Goal: Task Accomplishment & Management: Use online tool/utility

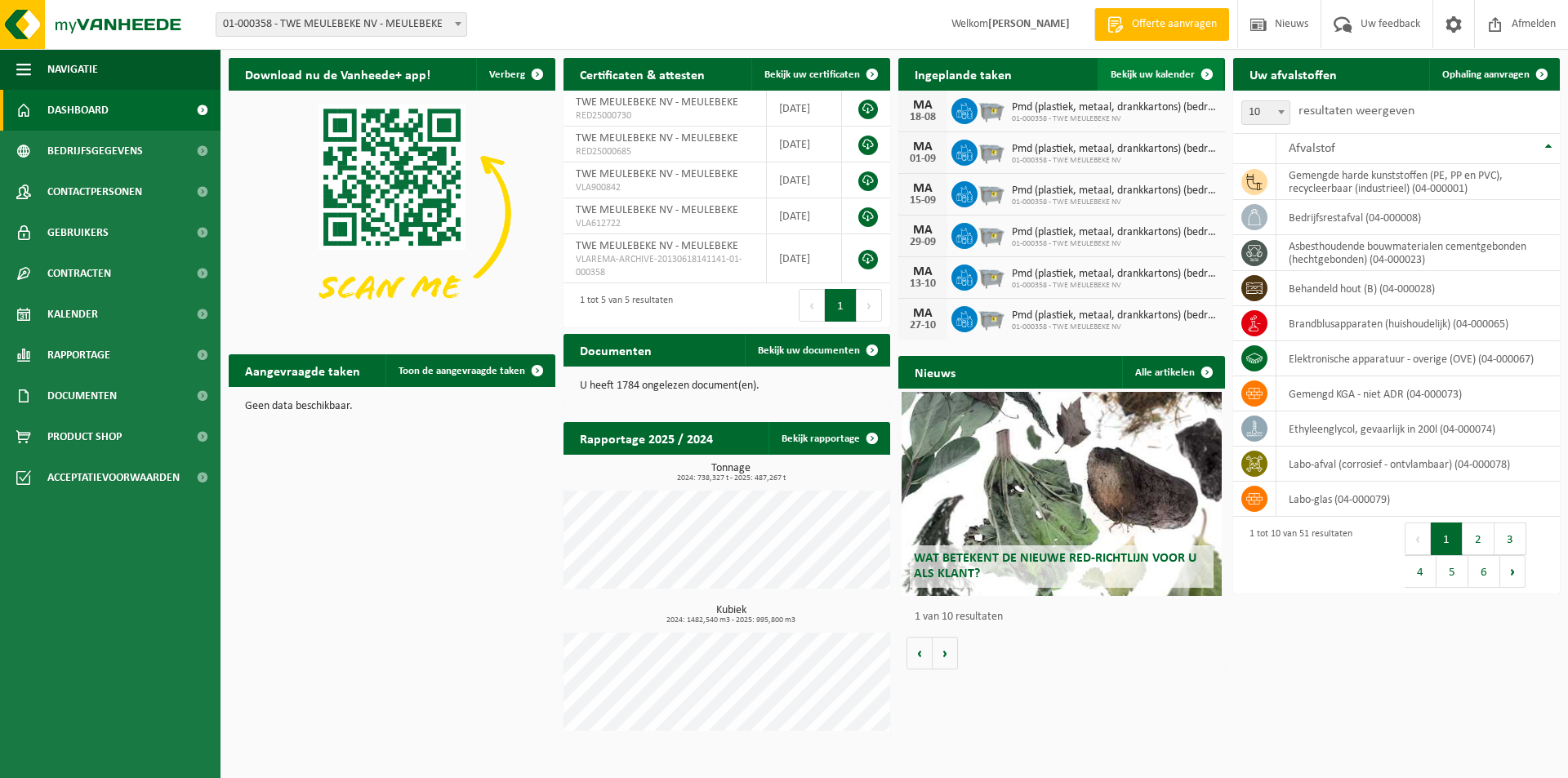
click at [1148, 75] on span "Bekijk uw kalender" at bounding box center [1152, 74] width 84 height 10
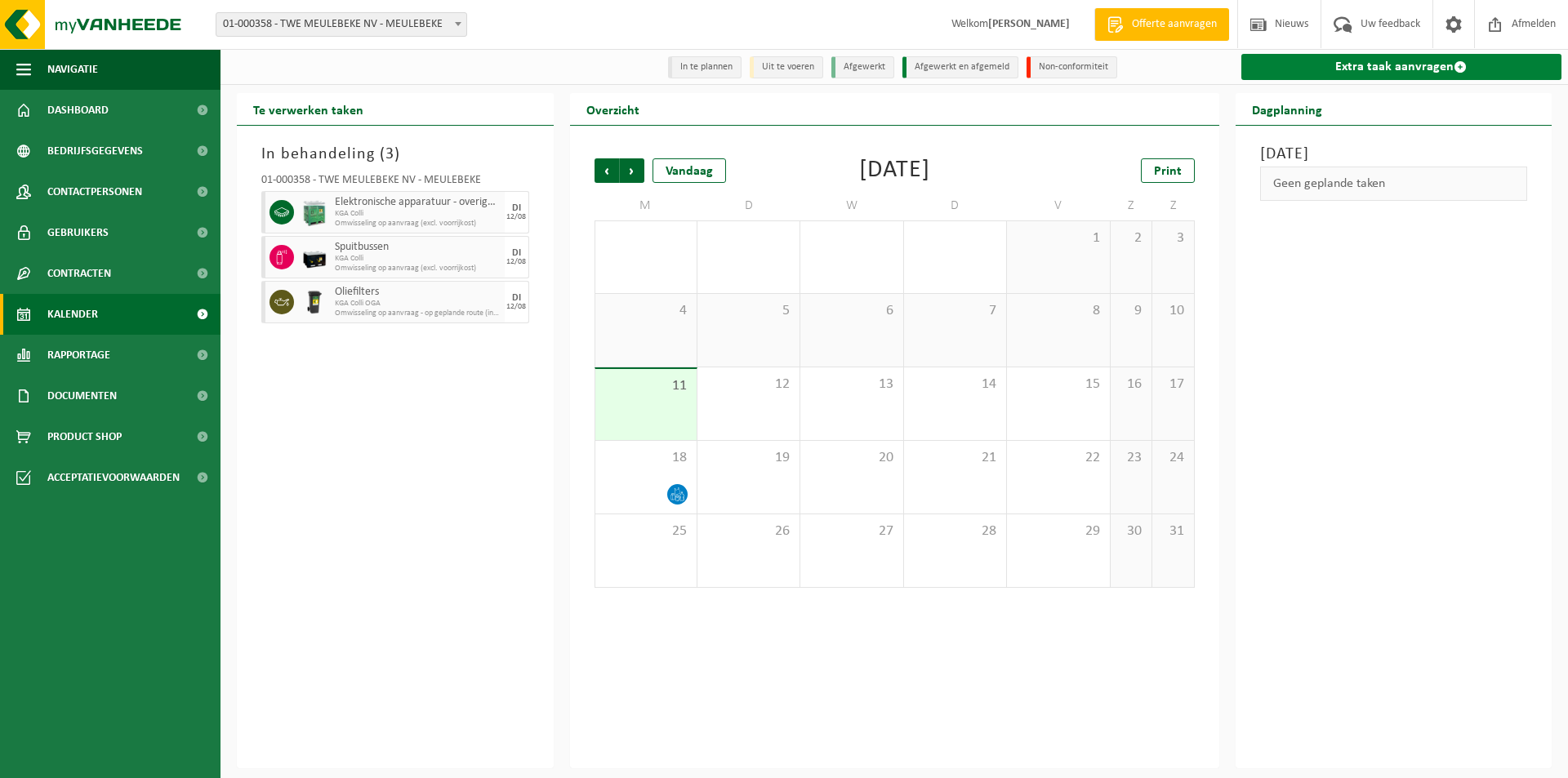
click at [1371, 65] on link "Extra taak aanvragen" at bounding box center [1401, 67] width 321 height 26
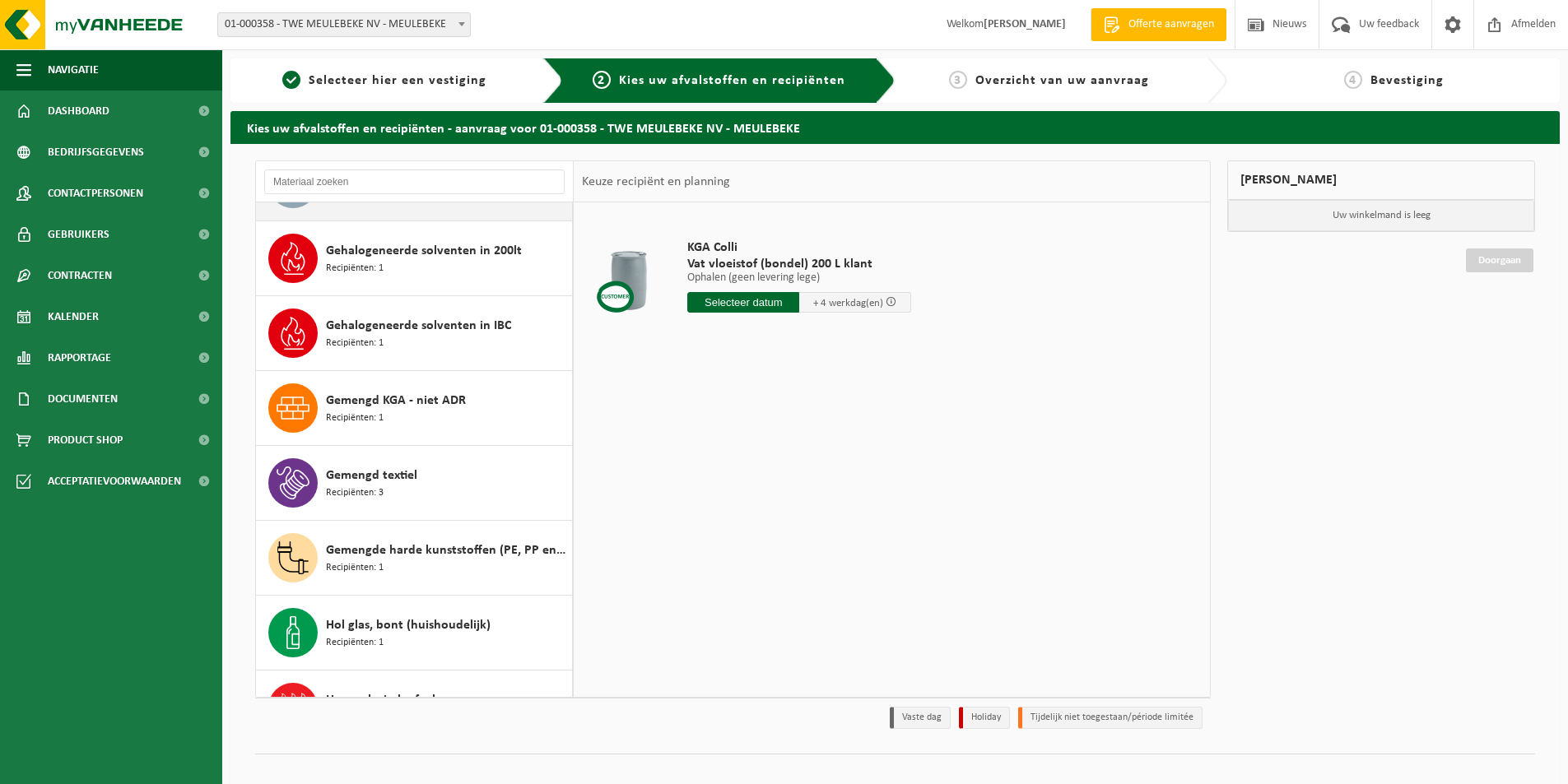
scroll to position [904, 0]
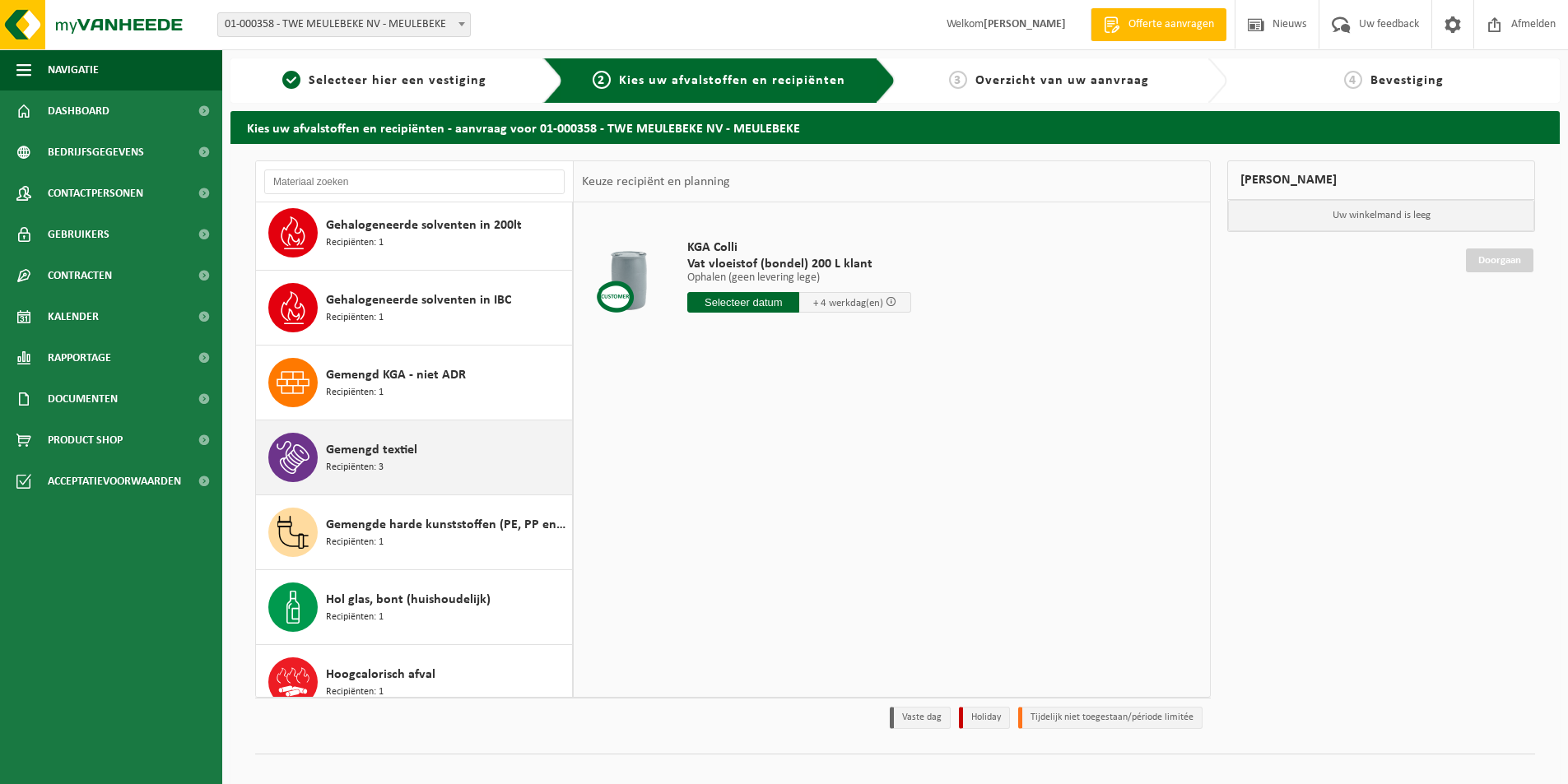
click at [357, 446] on span "Gemengd textiel" at bounding box center [372, 449] width 91 height 20
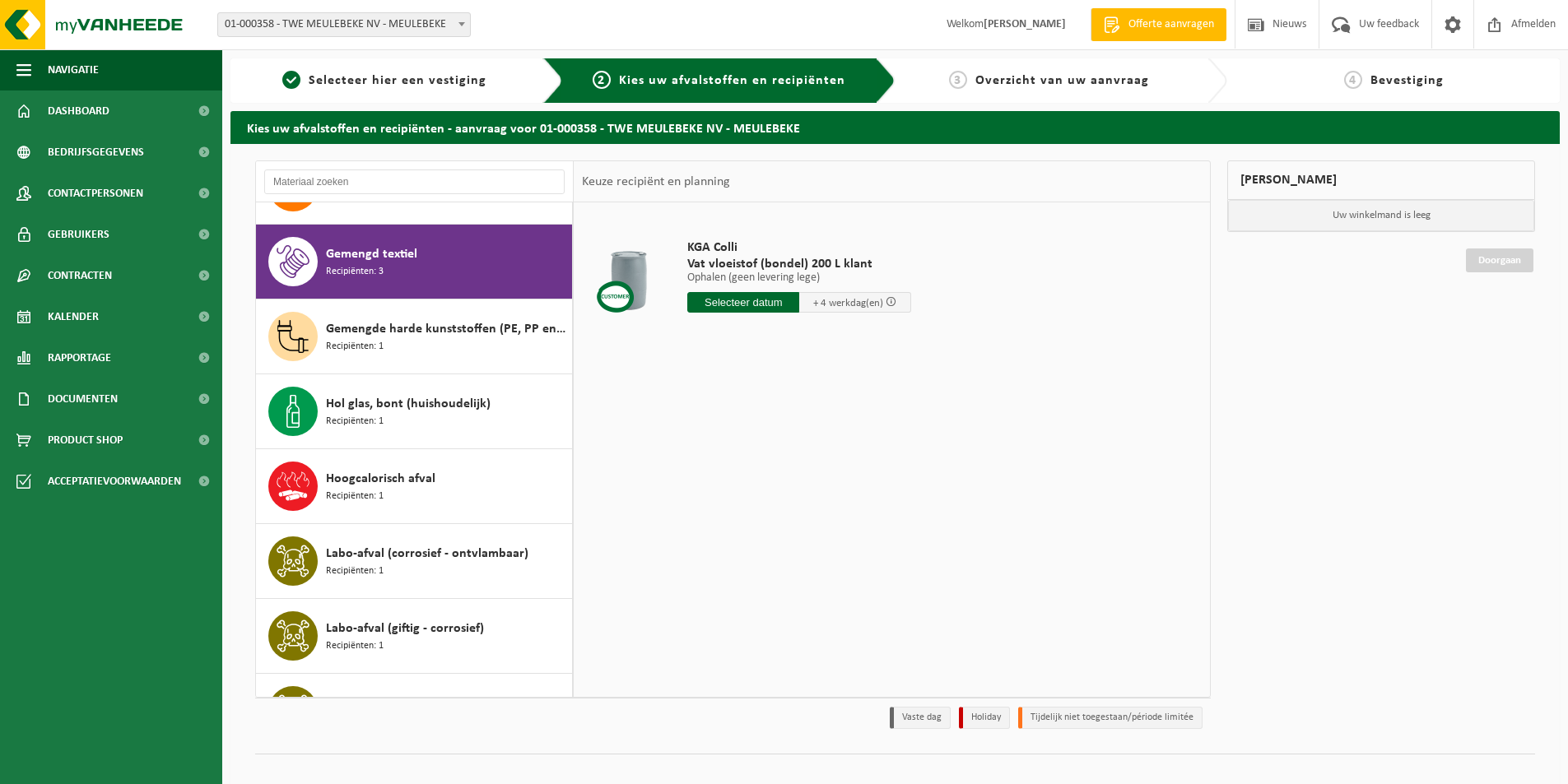
scroll to position [1122, 0]
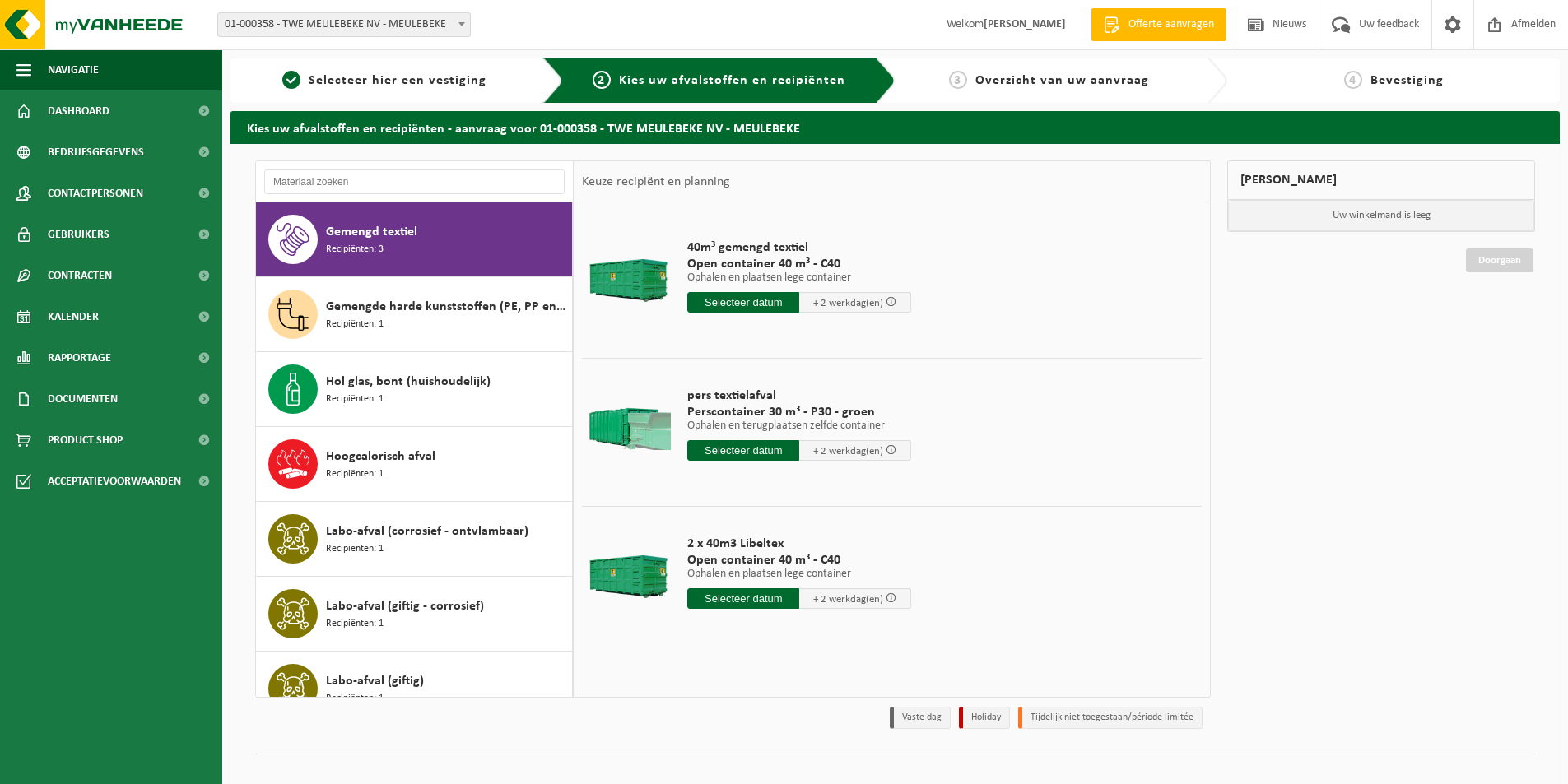
click at [713, 298] on input "text" at bounding box center [743, 302] width 112 height 21
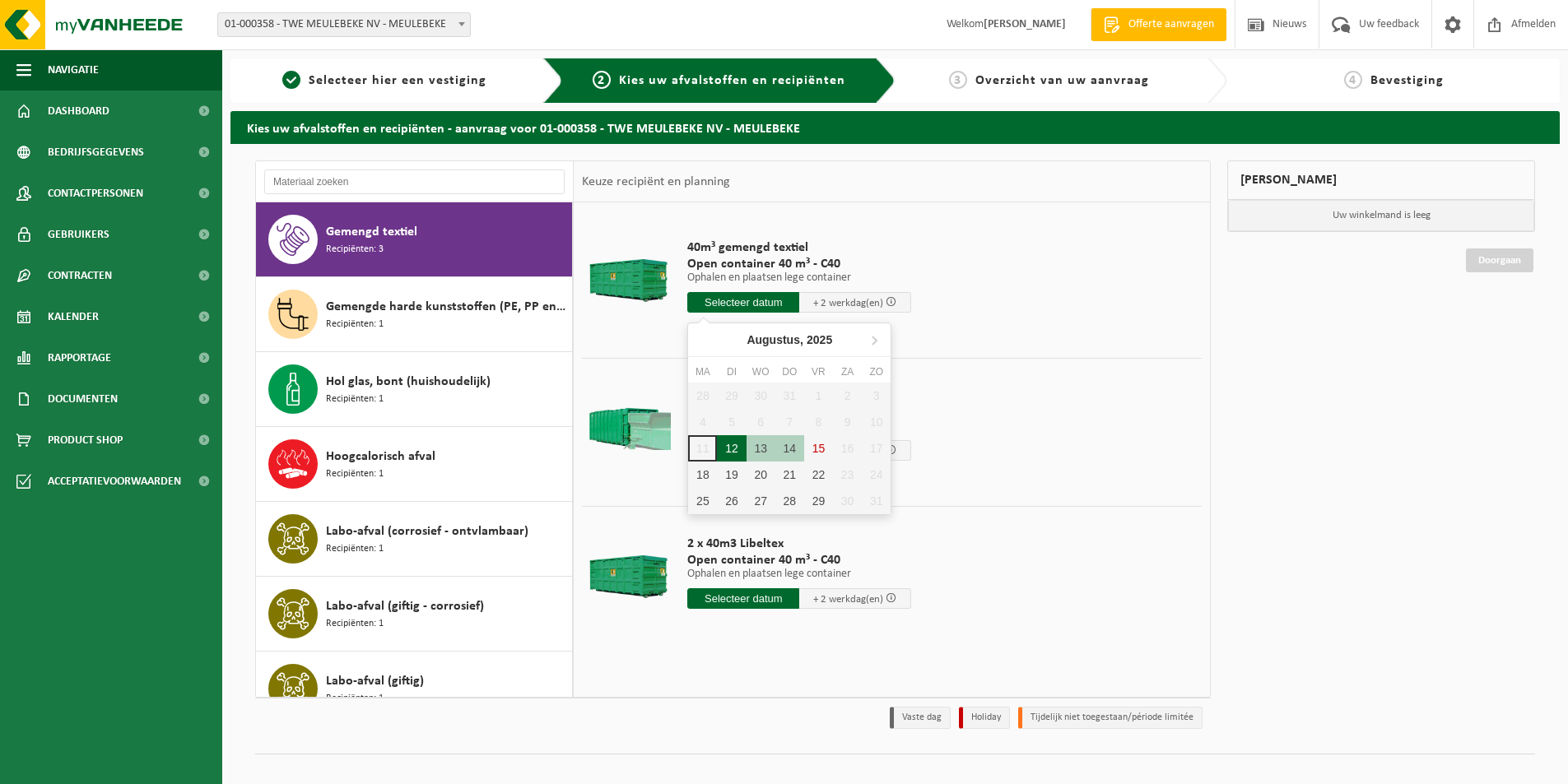
click at [729, 451] on div "12" at bounding box center [731, 448] width 28 height 27
type input "Van 2025-08-12"
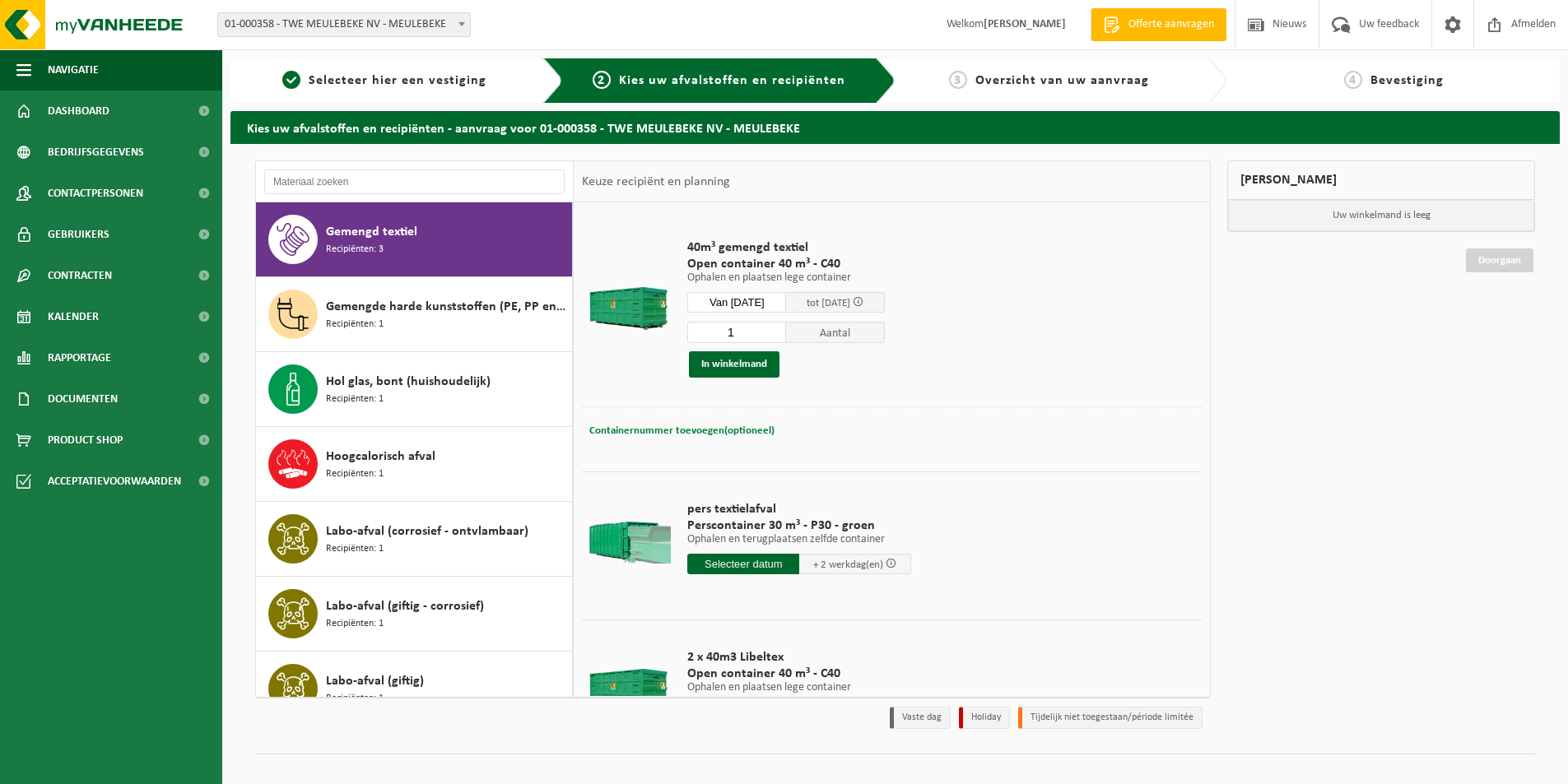
click at [717, 427] on span "Containernummer toevoegen(optioneel)" at bounding box center [681, 430] width 185 height 10
type input "ù"
type input "Magazijn 6"
click at [764, 355] on button "In winkelmand" at bounding box center [733, 364] width 90 height 27
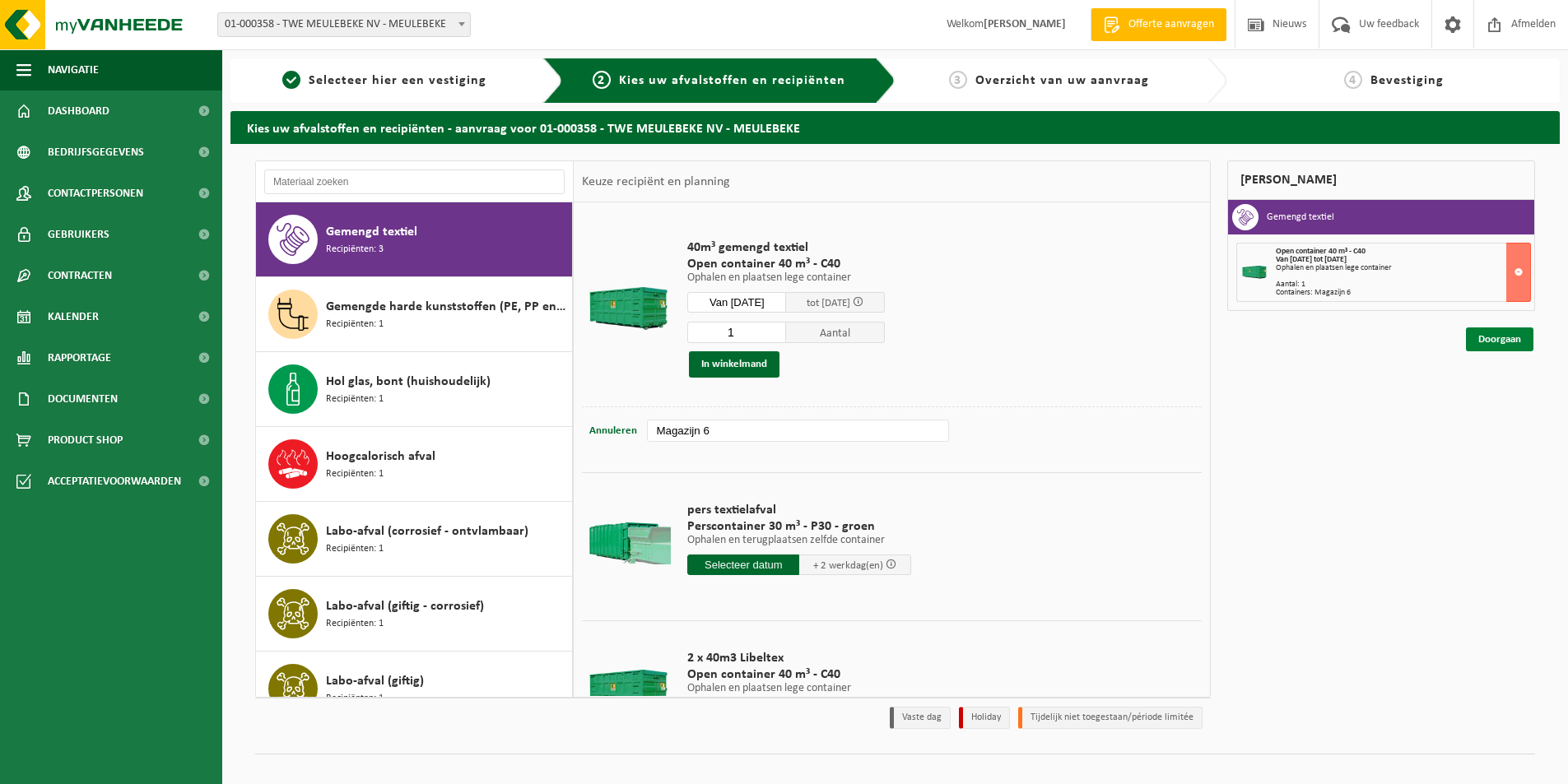
click at [1488, 344] on link "Doorgaan" at bounding box center [1499, 338] width 67 height 24
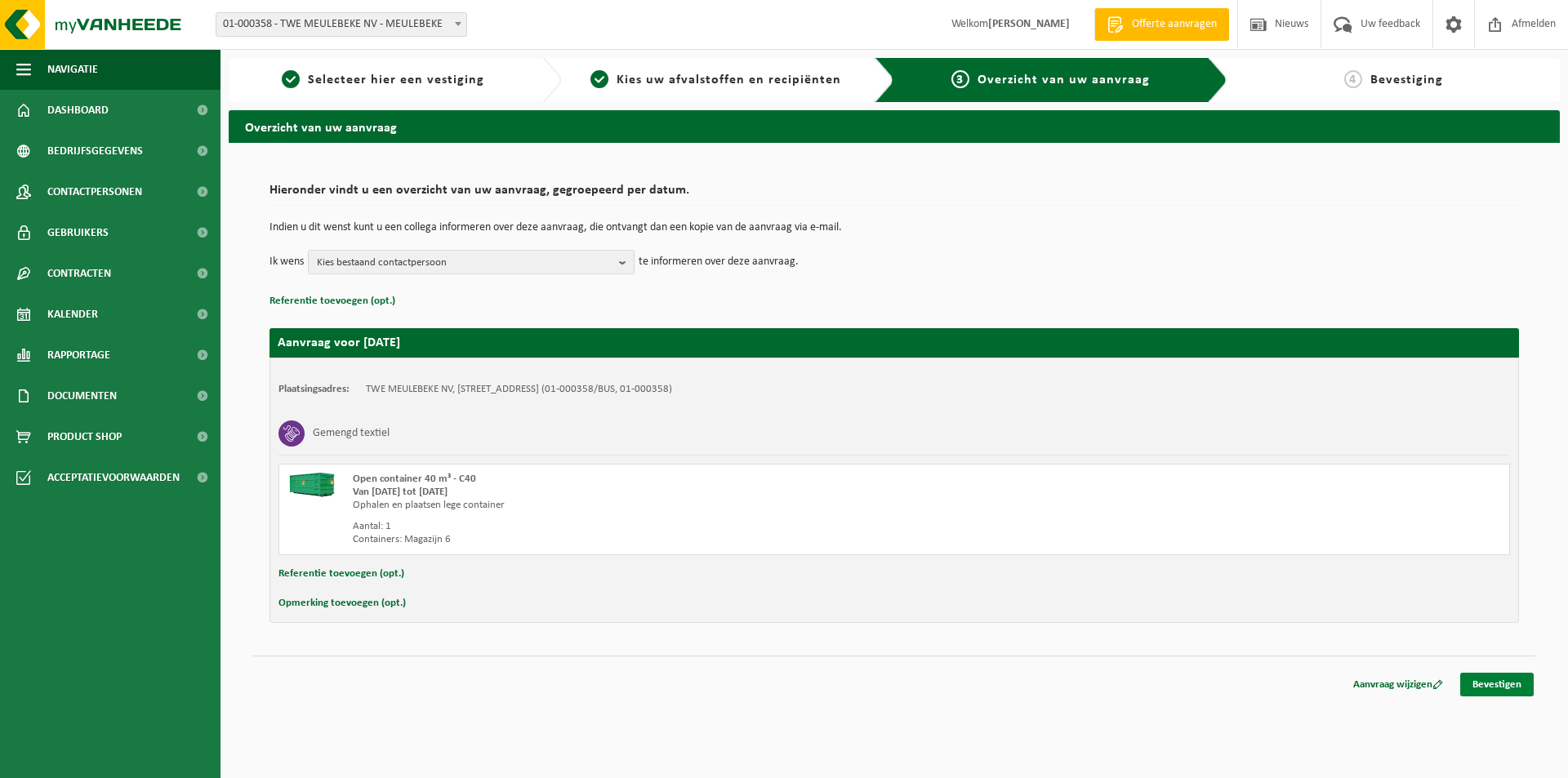
click at [1490, 681] on link "Bevestigen" at bounding box center [1496, 684] width 73 height 24
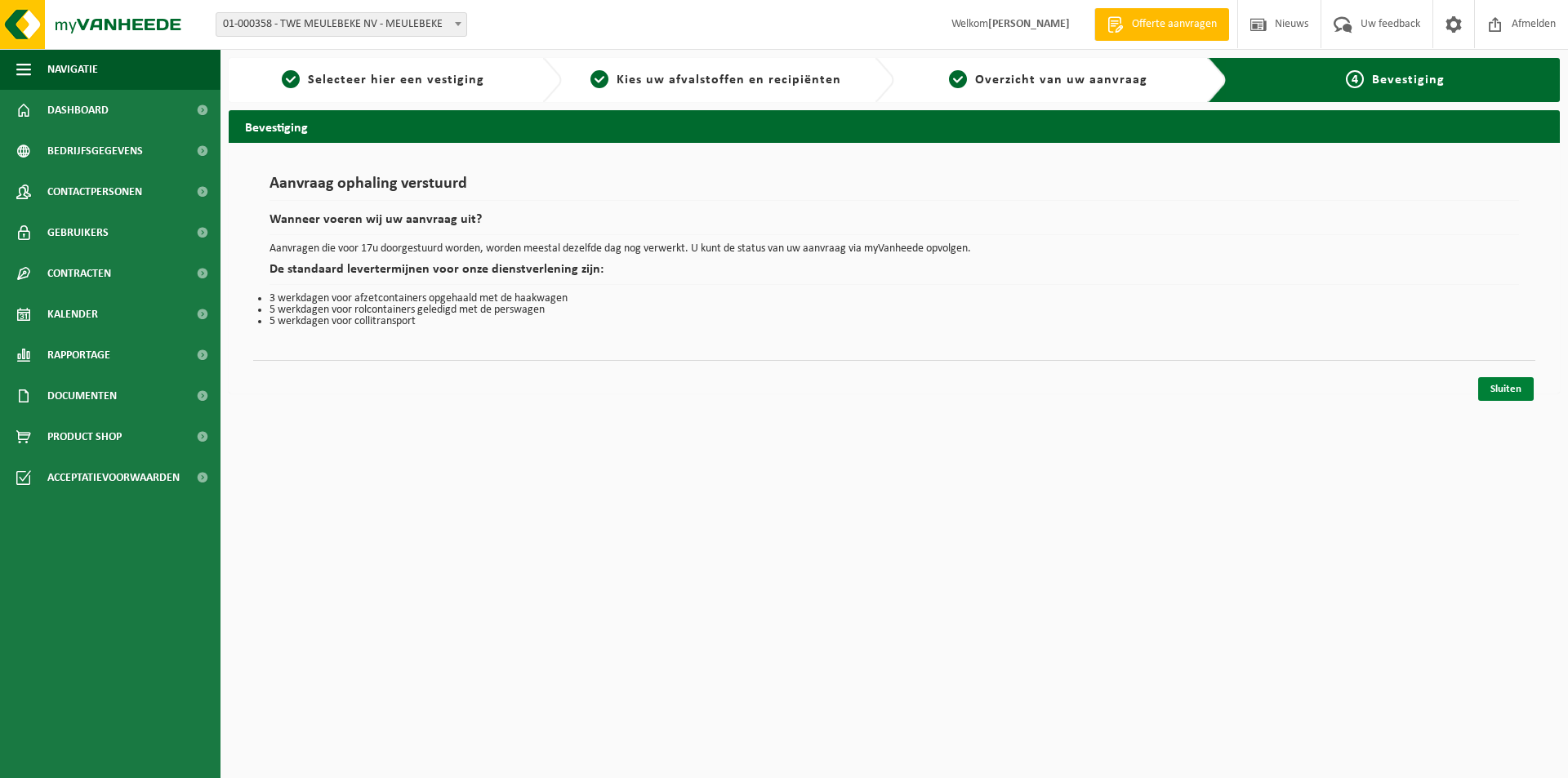
click at [1501, 393] on link "Sluiten" at bounding box center [1505, 389] width 56 height 24
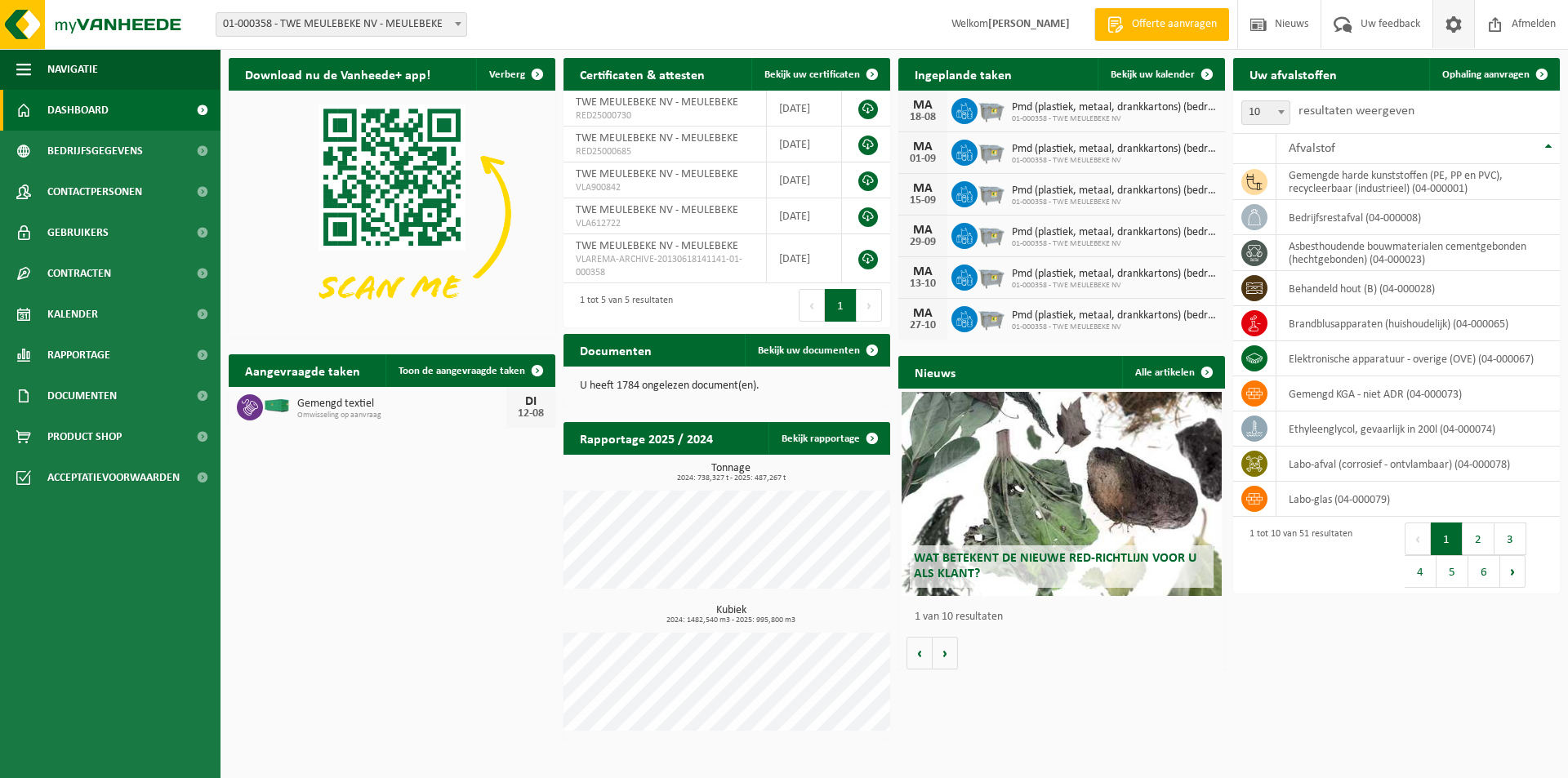
drag, startPoint x: 1513, startPoint y: 23, endPoint x: 1464, endPoint y: 33, distance: 50.0
click at [1513, 23] on span "Afmelden" at bounding box center [1533, 24] width 53 height 48
